Goal: Download file/media

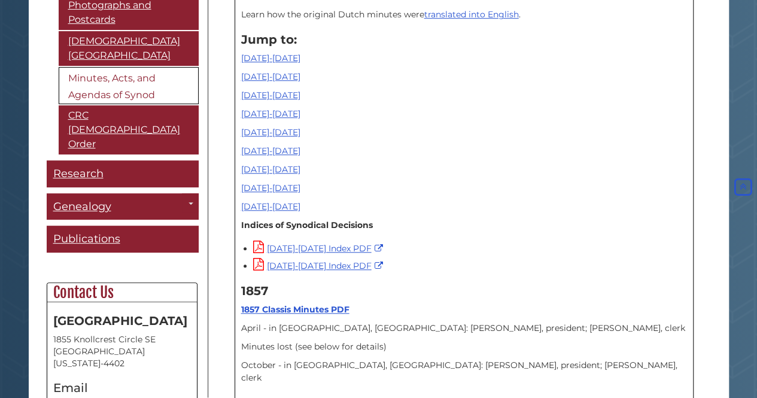
scroll to position [478, 0]
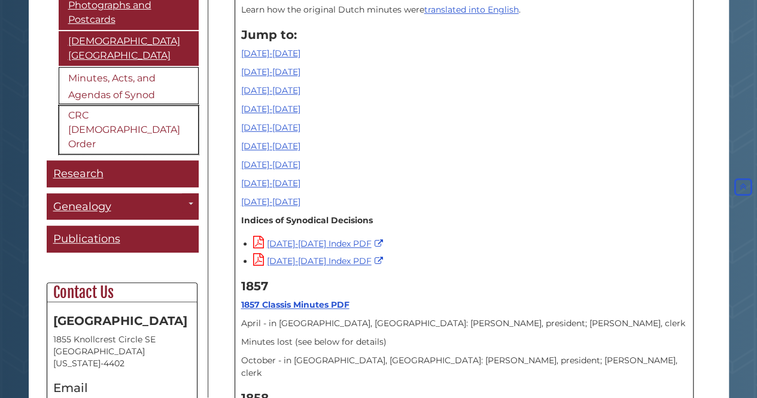
click at [80, 114] on link "CRC [DEMOGRAPHIC_DATA] Order" at bounding box center [129, 130] width 140 height 49
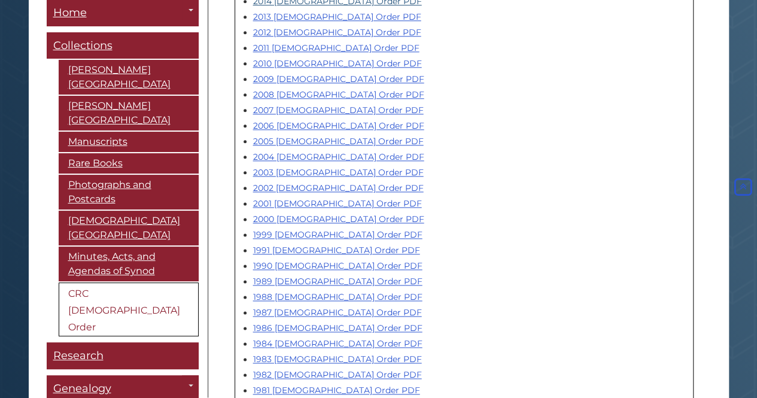
scroll to position [897, 0]
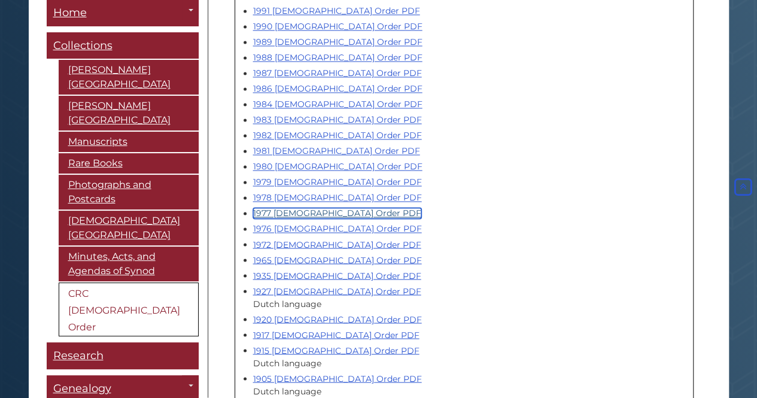
click at [281, 208] on link "1977 Church Order PDF" at bounding box center [337, 213] width 168 height 11
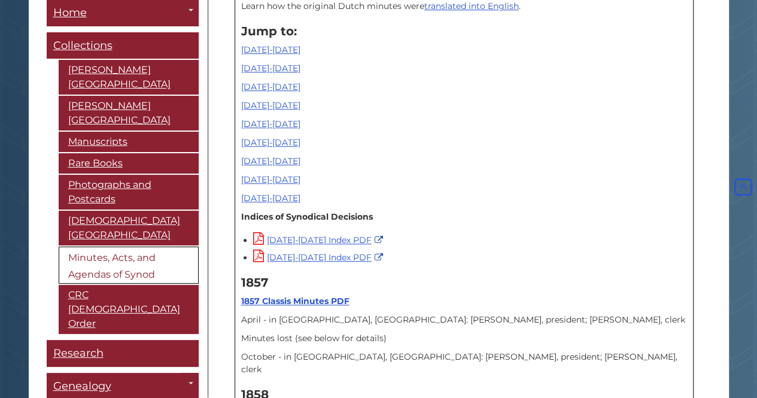
scroll to position [14861, 0]
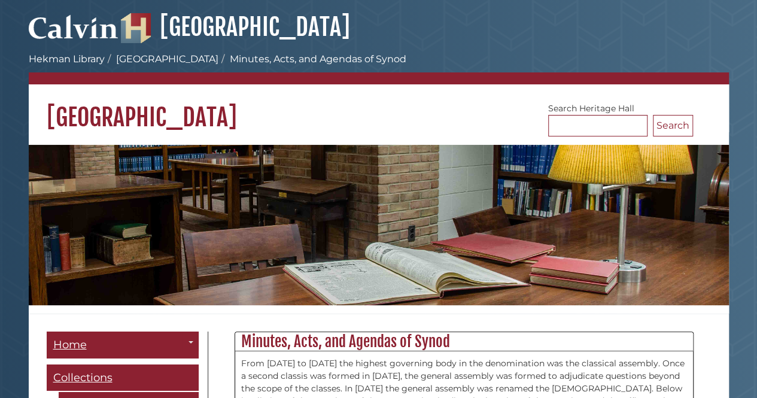
scroll to position [14760, 0]
